Goal: Find specific page/section: Find specific page/section

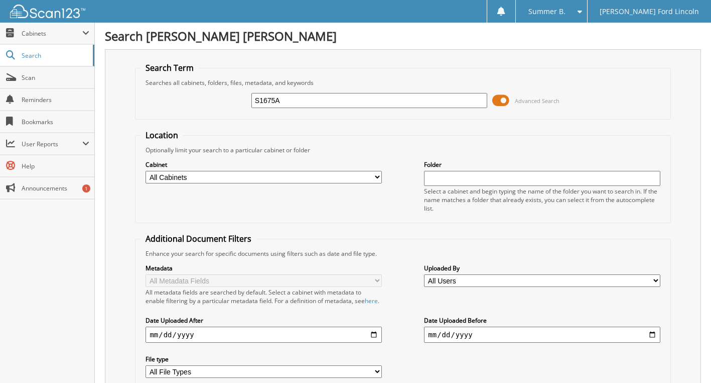
type input "S1675A"
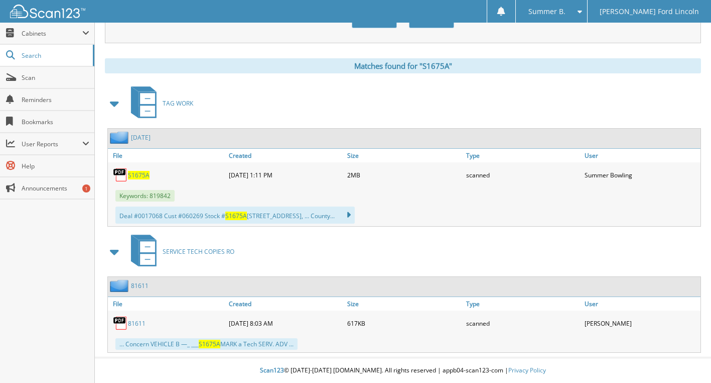
scroll to position [400, 0]
click at [141, 174] on span "S1675A" at bounding box center [139, 175] width 22 height 9
